Goal: Task Accomplishment & Management: Use online tool/utility

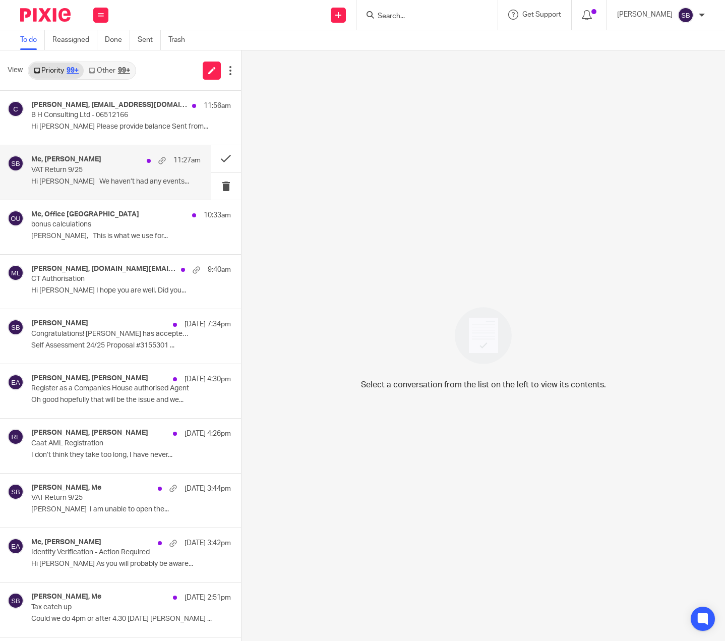
click at [101, 171] on p "VAT Return 9/25" at bounding box center [99, 170] width 136 height 9
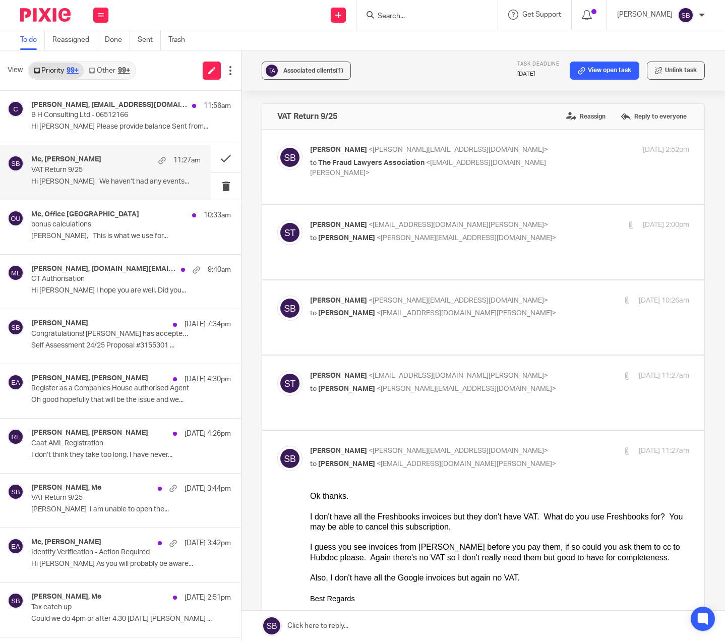
click at [142, 176] on div "Me, Sara Teasdale 11:27am VAT Return 9/25 Hi Steve We haven’t had any events..." at bounding box center [115, 172] width 169 height 34
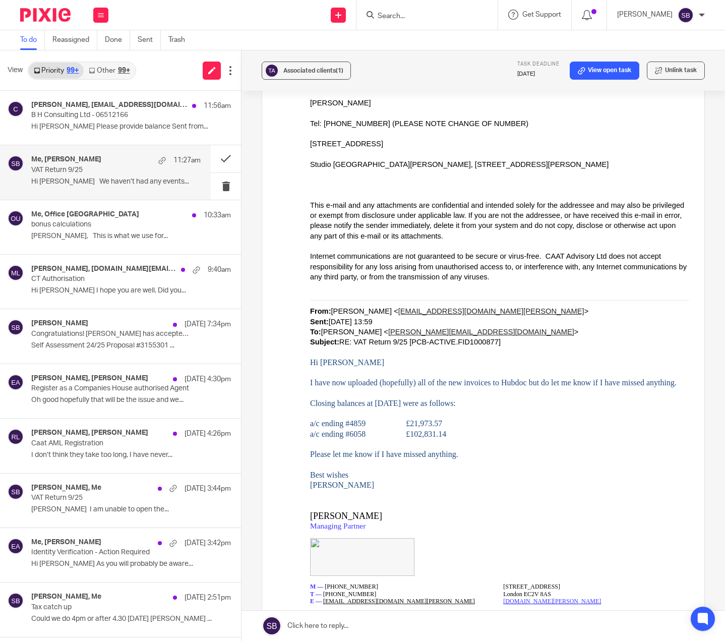
scroll to position [1219, 0]
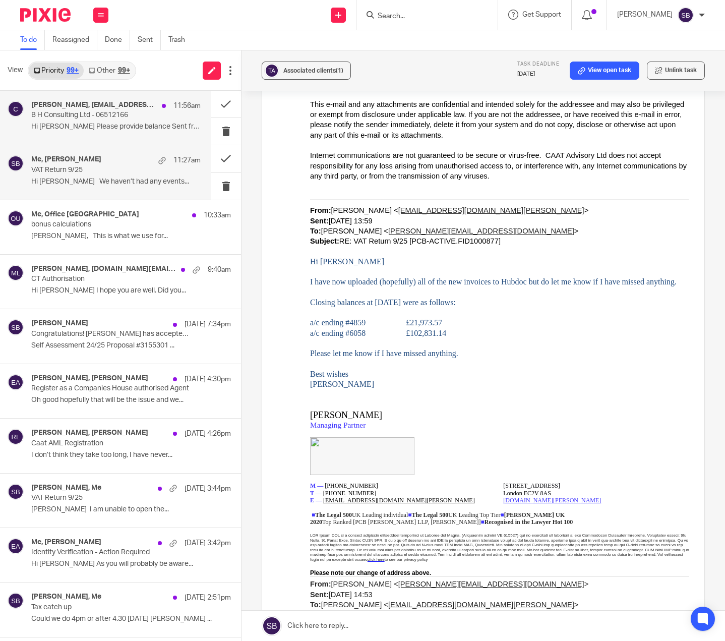
click at [109, 121] on div "Marco Riccomini, consultant@revolutionrti.co.uk 11:56am B H Consulting Ltd - 06…" at bounding box center [115, 118] width 169 height 34
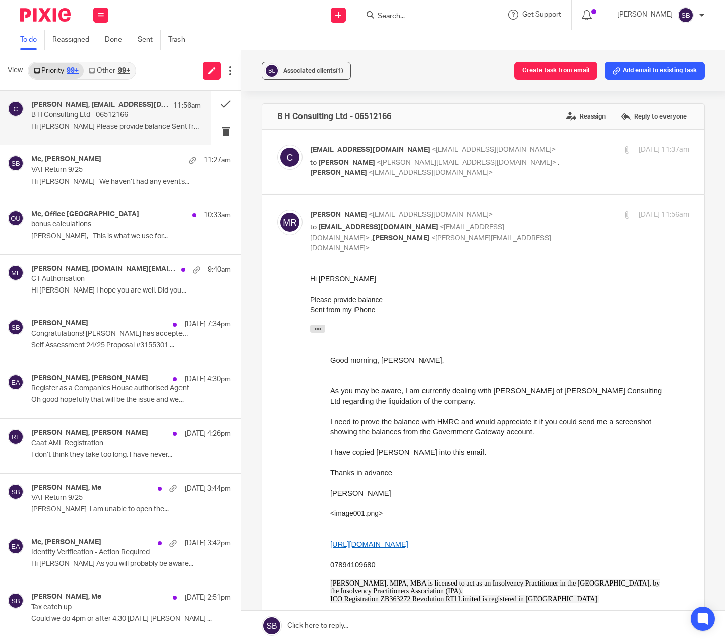
scroll to position [0, 0]
click at [538, 65] on button "Create task from email" at bounding box center [555, 71] width 83 height 18
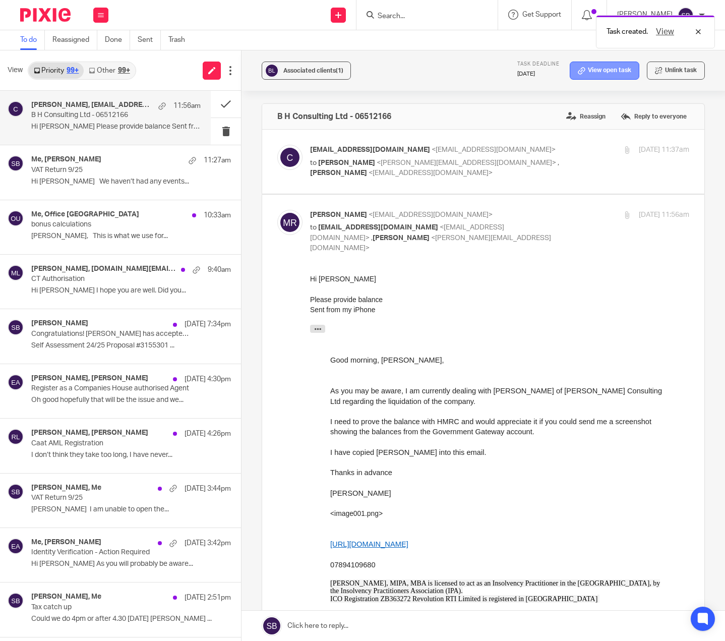
click at [578, 70] on icon at bounding box center [582, 71] width 8 height 8
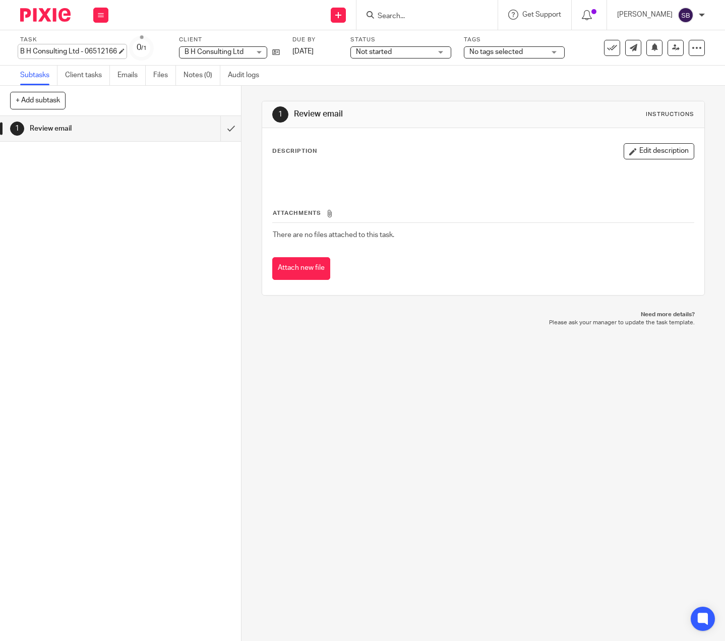
click at [117, 51] on div "B H Consulting Ltd - 06512166 Save B H Consulting Ltd - 06512166" at bounding box center [68, 51] width 97 height 10
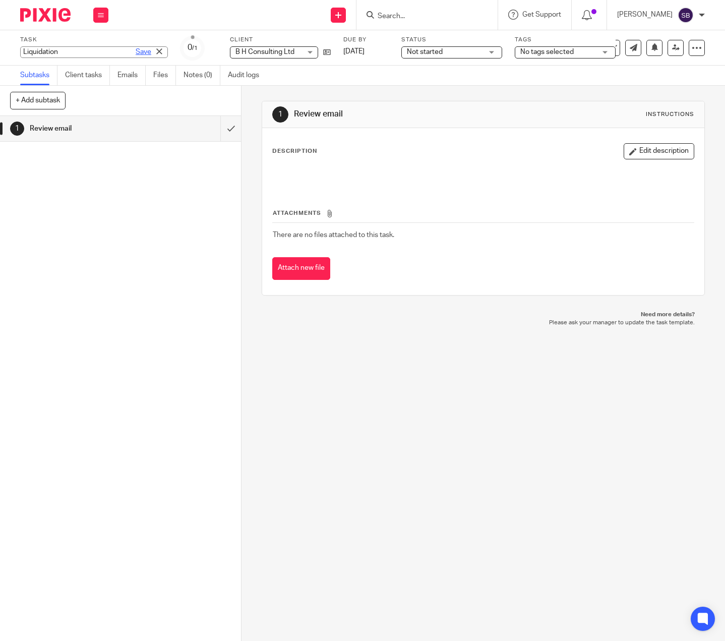
type input "Liquidation"
click at [136, 52] on link "Save" at bounding box center [144, 52] width 16 height 10
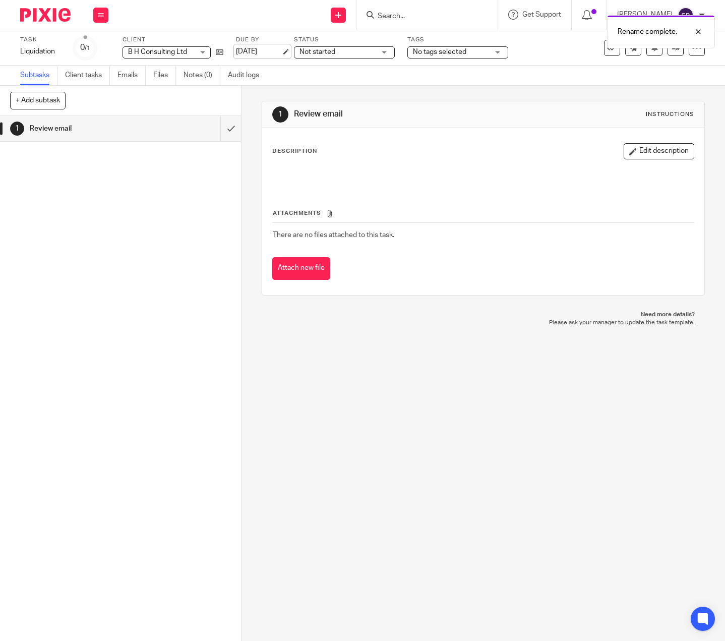
click at [281, 52] on link "[DATE]" at bounding box center [258, 51] width 45 height 11
click at [567, 49] on div "Task Liquidation Save Liquidation 0 /1 Client B H Consulting Ltd B H Consulting…" at bounding box center [305, 48] width 571 height 24
click at [104, 16] on button at bounding box center [100, 15] width 15 height 15
click at [98, 61] on link "Email" at bounding box center [95, 61] width 17 height 7
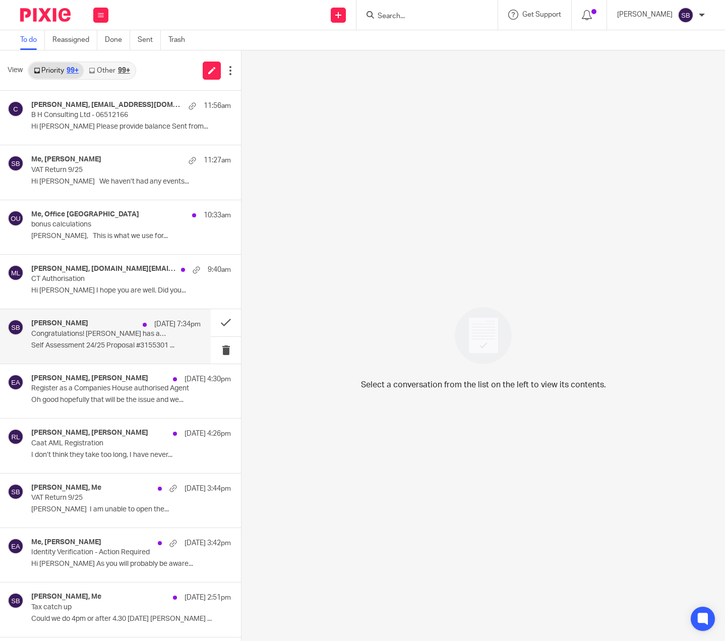
click at [134, 338] on p "Congratulations! [PERSON_NAME] has accepted your proposal (#3155301) (payments …" at bounding box center [99, 334] width 136 height 9
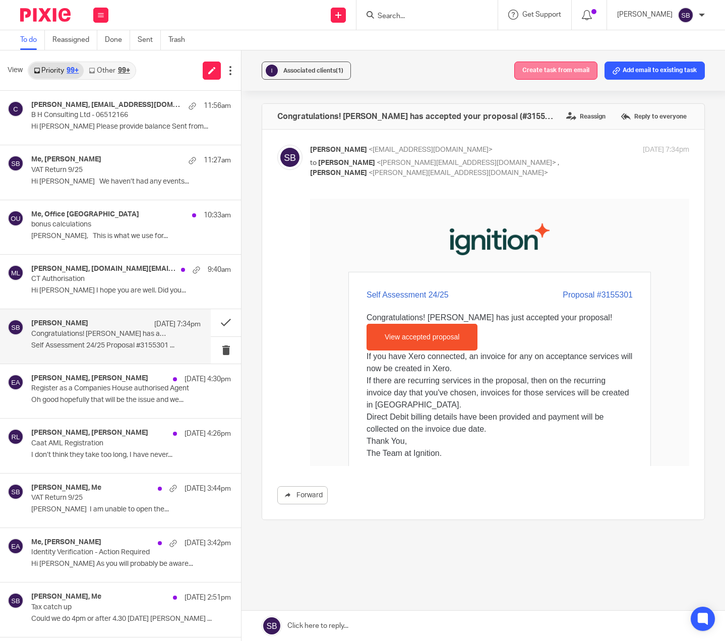
click at [549, 69] on button "Create task from email" at bounding box center [555, 71] width 83 height 18
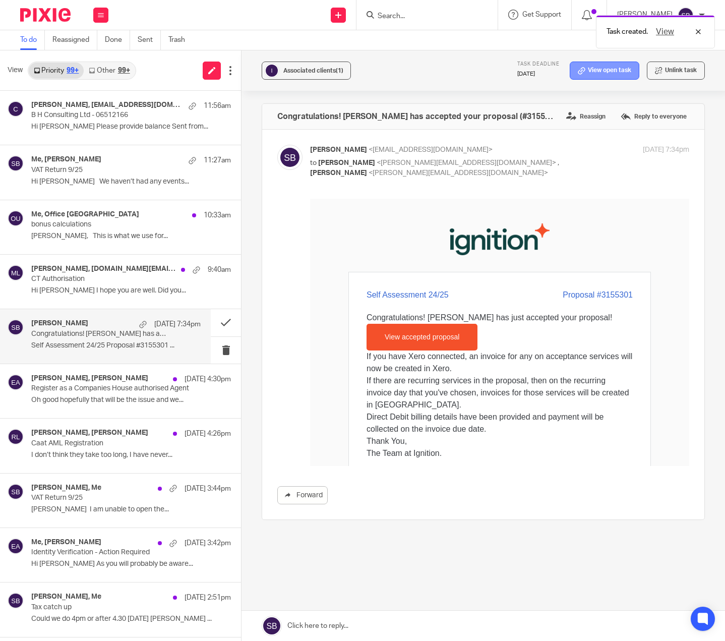
click at [578, 72] on icon at bounding box center [582, 71] width 8 height 8
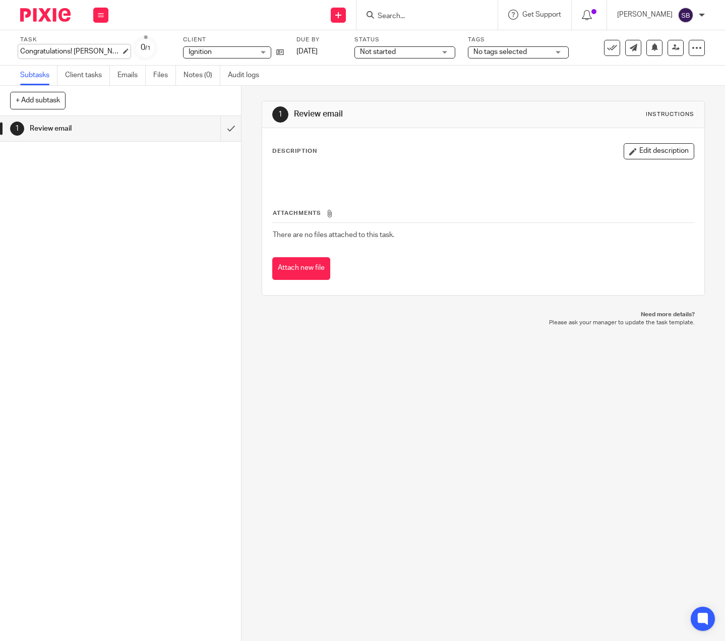
click at [97, 53] on div "Congratulations! Swetha Manjunath has accepted your proposal (#3155301) (paymen…" at bounding box center [70, 51] width 101 height 10
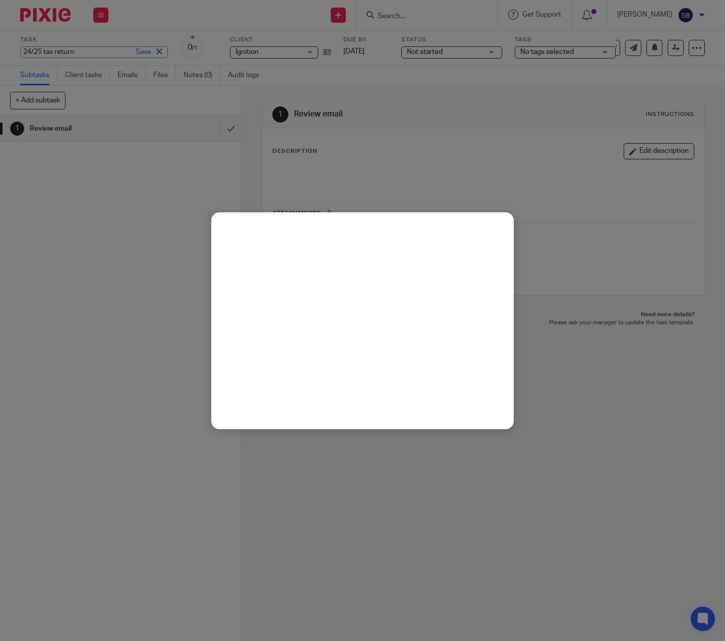
type input "24/25 tax return"
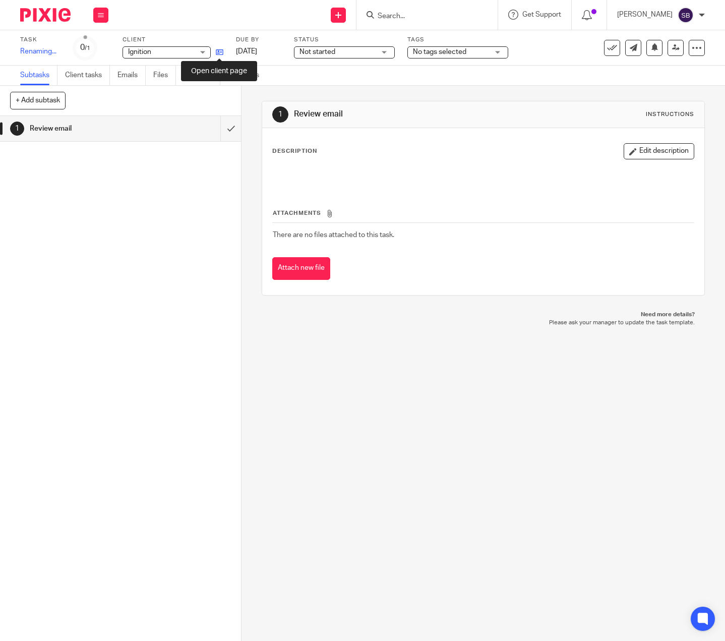
click at [217, 53] on div "Ignition Ignition No client selected 2020 45 Melina Road Limited 8 Dimension Ve…" at bounding box center [173, 52] width 101 height 12
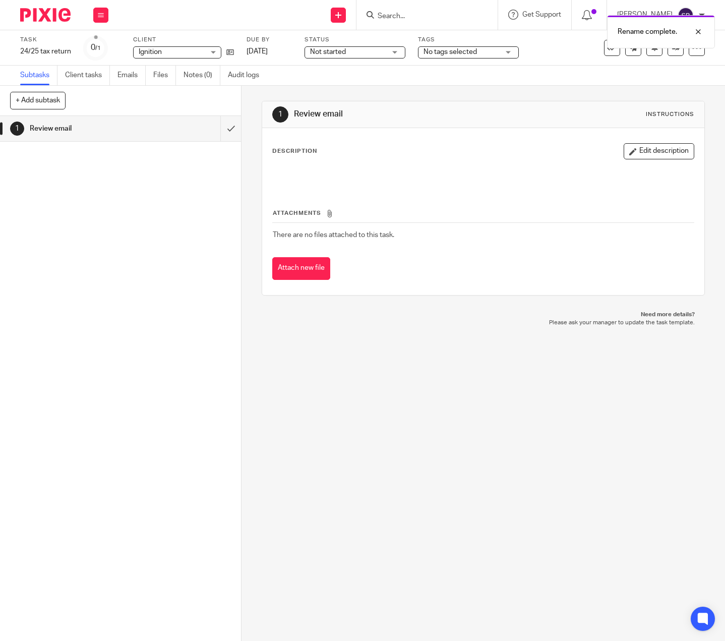
click at [187, 54] on span "Ignition" at bounding box center [172, 52] width 66 height 11
type input "swet"
click at [170, 95] on span "[PERSON_NAME]" at bounding box center [167, 97] width 55 height 7
click at [292, 52] on link "[DATE]" at bounding box center [269, 51] width 45 height 11
